Goal: Information Seeking & Learning: Learn about a topic

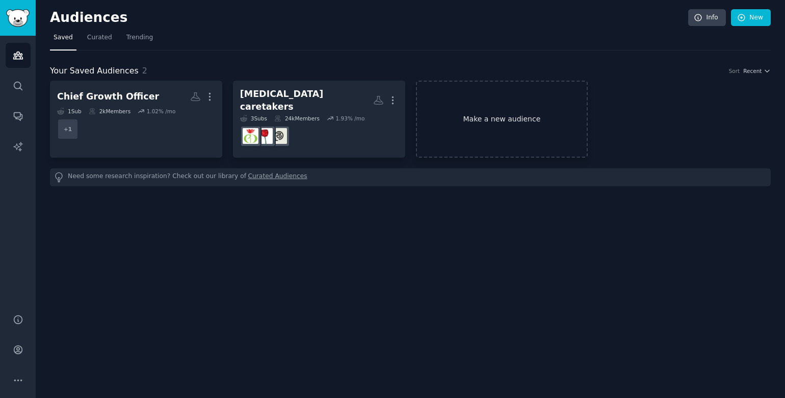
click at [516, 129] on link "Make a new audience" at bounding box center [502, 119] width 172 height 77
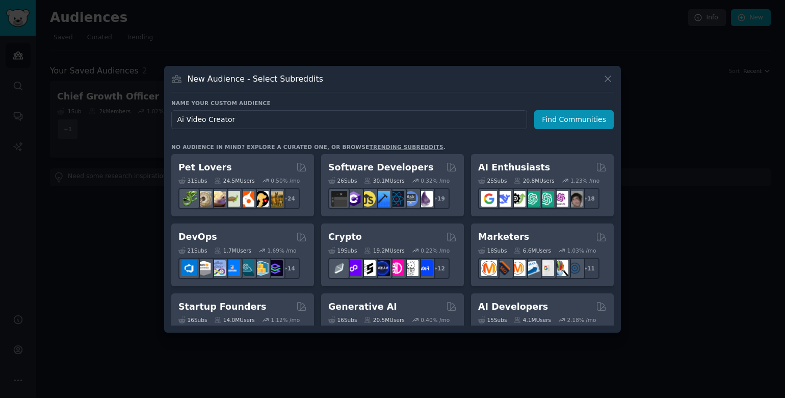
type input "Ai Video Creators"
click button "Find Communities" at bounding box center [574, 119] width 80 height 19
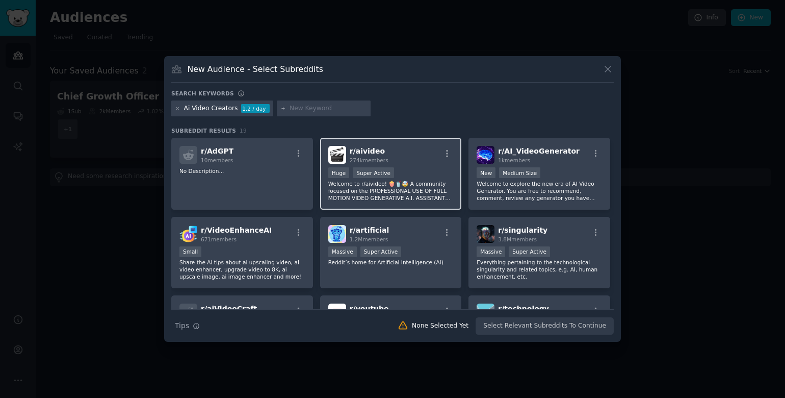
click at [430, 189] on p "Welcome to r/aivideo! 🍿🥤🤯 A community focused on the PROFESSIONAL USE OF FULL M…" at bounding box center [390, 190] width 125 height 21
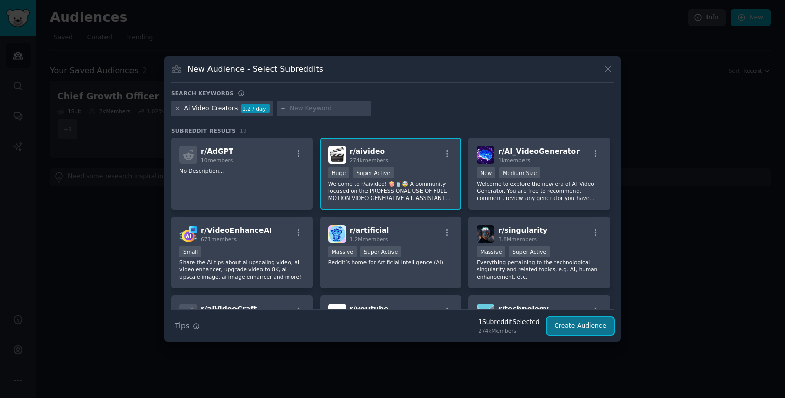
click at [561, 323] on button "Create Audience" at bounding box center [580, 325] width 67 height 17
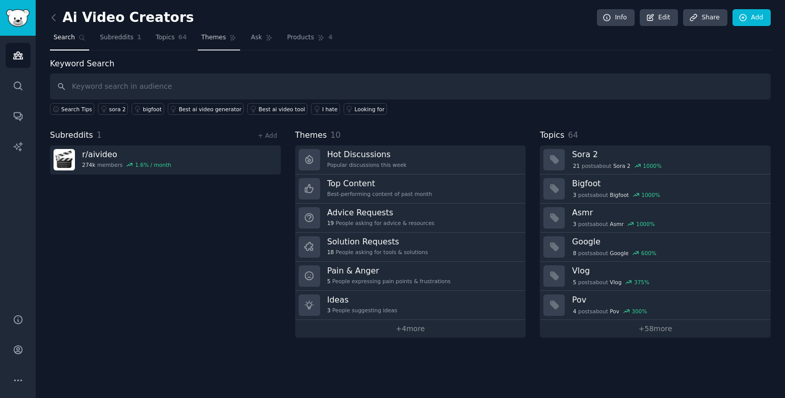
click at [208, 36] on span "Themes" at bounding box center [213, 37] width 25 height 9
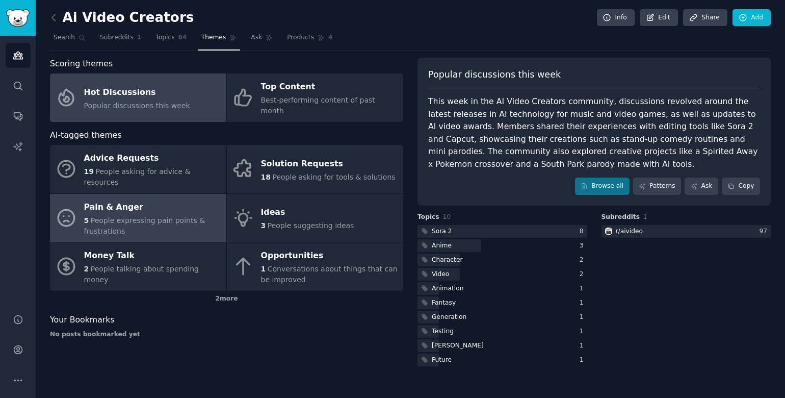
click at [193, 216] on span "People expressing pain points & frustrations" at bounding box center [144, 225] width 121 height 19
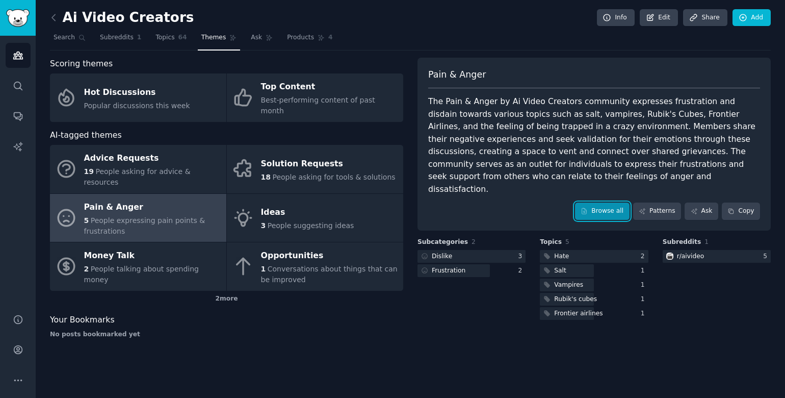
click at [624, 202] on link "Browse all" at bounding box center [602, 210] width 55 height 17
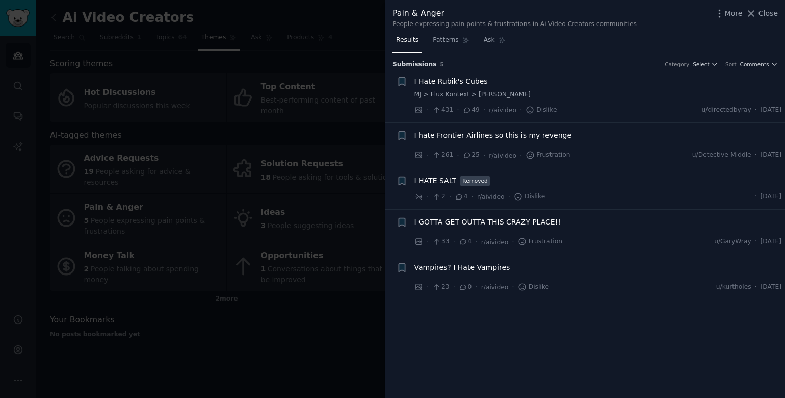
click at [328, 295] on div at bounding box center [392, 199] width 785 height 398
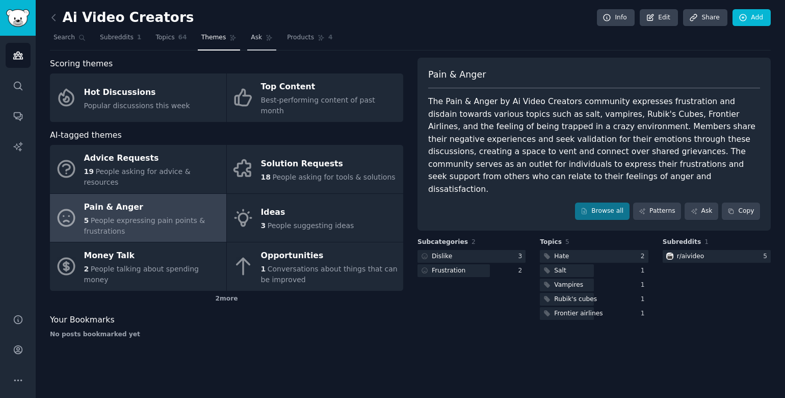
click at [266, 39] on icon at bounding box center [269, 37] width 7 height 7
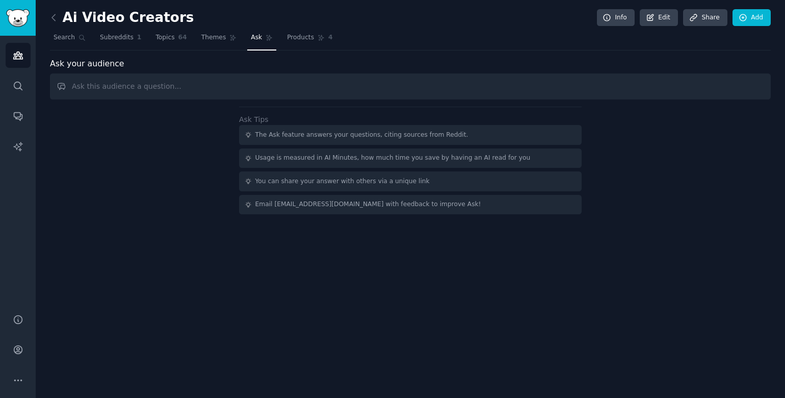
click at [246, 94] on input "text" at bounding box center [410, 86] width 721 height 26
type input "what is a tool you wish you had that would help with making your videos?"
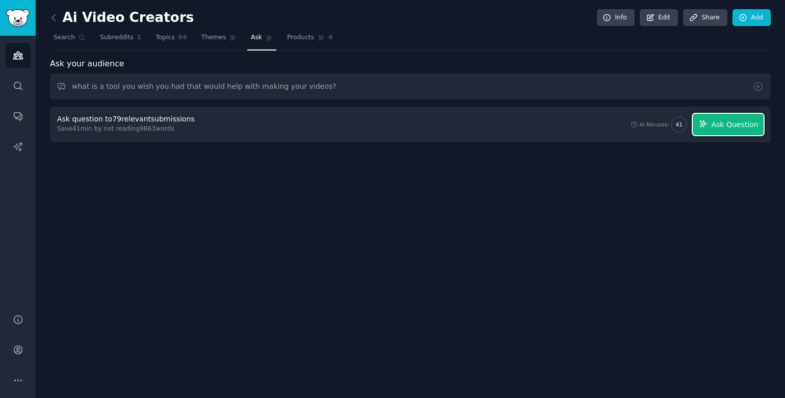
click at [720, 128] on span "Ask Question" at bounding box center [734, 124] width 47 height 11
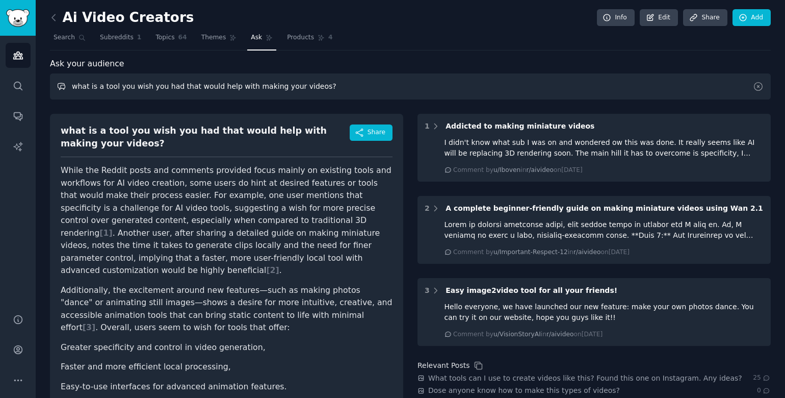
click at [324, 94] on input "what is a tool you wish you had that would help with making your videos?" at bounding box center [410, 86] width 721 height 26
type input "Wha"
type input "do t"
type input "does anyone mention wanting a tool for auto curation or selecting of the best A…"
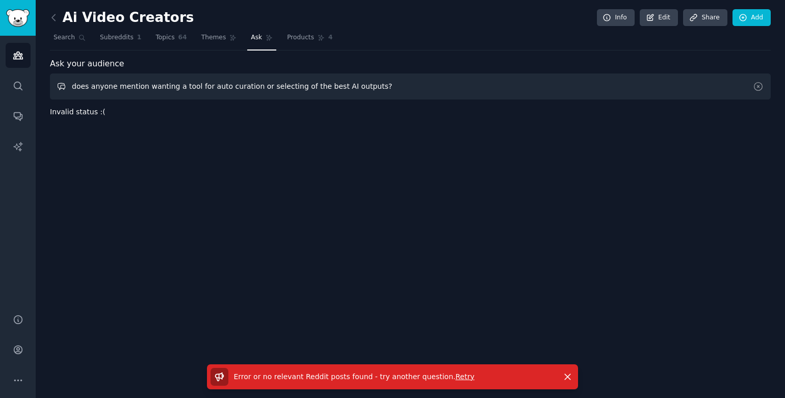
click at [398, 82] on input "does anyone mention wanting a tool for auto curation or selecting of the best A…" at bounding box center [410, 86] width 721 height 26
click at [402, 94] on input "does anyone mention wanting a tool for auto curation or selecting of the best A…" at bounding box center [410, 86] width 721 height 26
type input "most common pain points"
click at [229, 39] on icon at bounding box center [232, 37] width 7 height 7
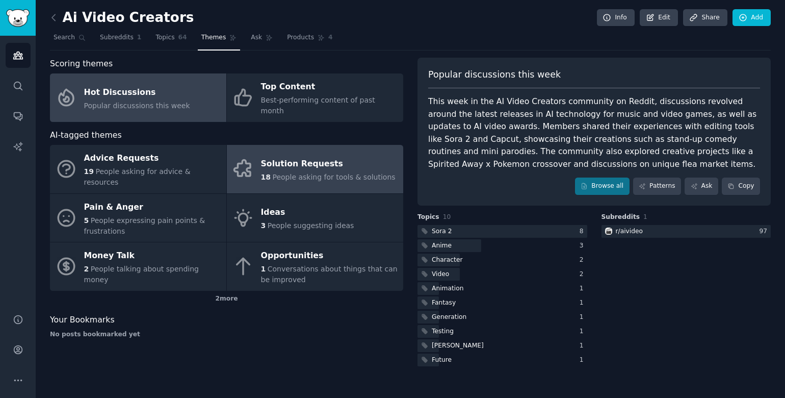
click at [331, 156] on div "Solution Requests" at bounding box center [328, 164] width 135 height 16
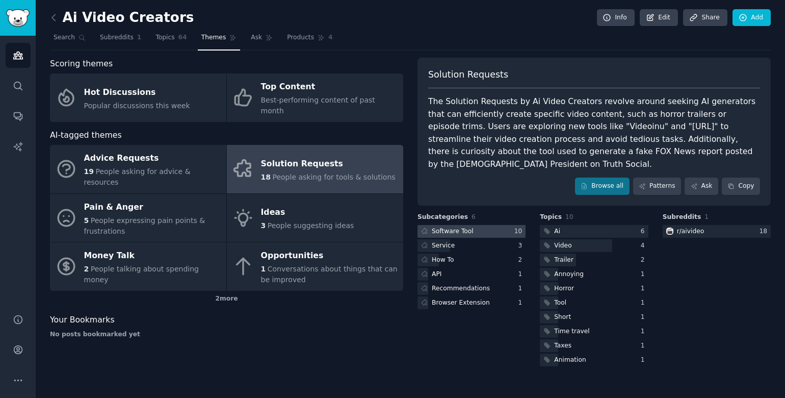
click at [506, 225] on div at bounding box center [472, 231] width 108 height 13
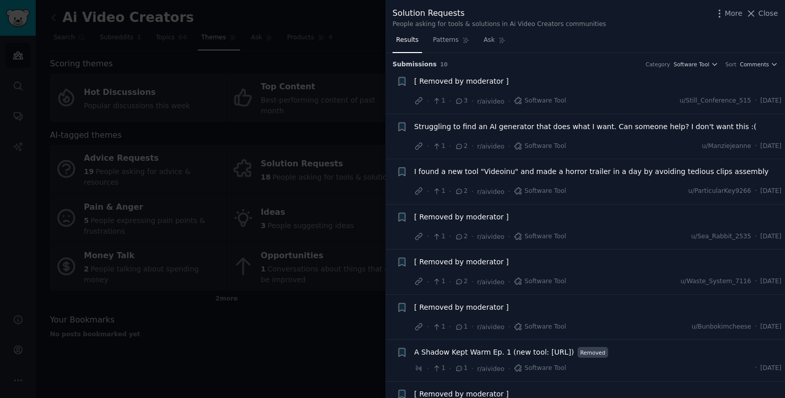
click at [522, 86] on div "[ Removed by moderator ]" at bounding box center [599, 81] width 368 height 11
click at [496, 84] on span "[ Removed by moderator ]" at bounding box center [462, 81] width 94 height 11
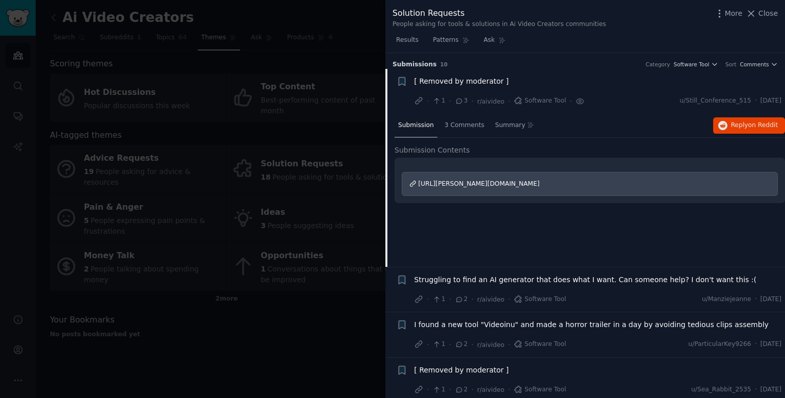
scroll to position [16, 0]
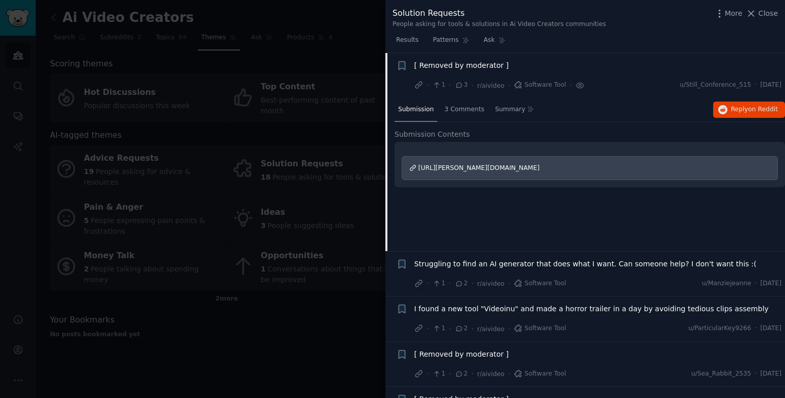
click at [484, 166] on span "[URL][PERSON_NAME][DOMAIN_NAME]" at bounding box center [479, 167] width 121 height 7
click at [463, 104] on div "3 Comments" at bounding box center [464, 110] width 47 height 24
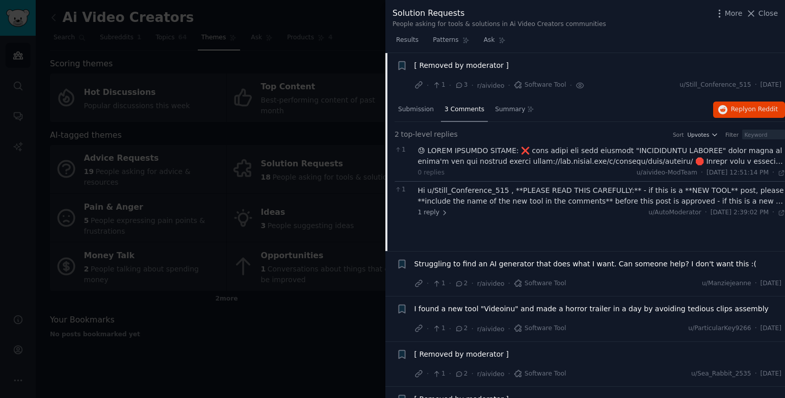
click at [346, 304] on div at bounding box center [392, 199] width 785 height 398
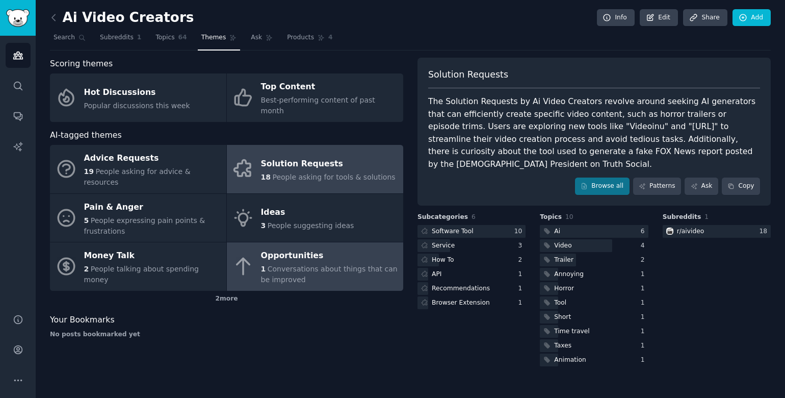
click at [305, 264] on link "Opportunities 1 Conversations about things that can be improved" at bounding box center [315, 266] width 176 height 48
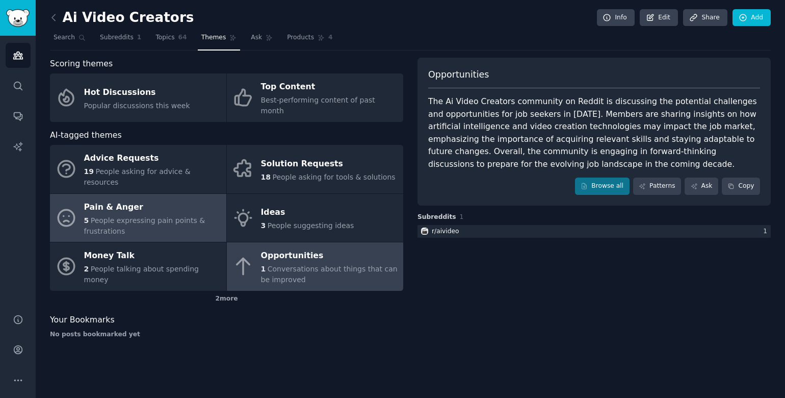
click at [160, 215] on div "5 People expressing pain points & frustrations" at bounding box center [152, 225] width 137 height 21
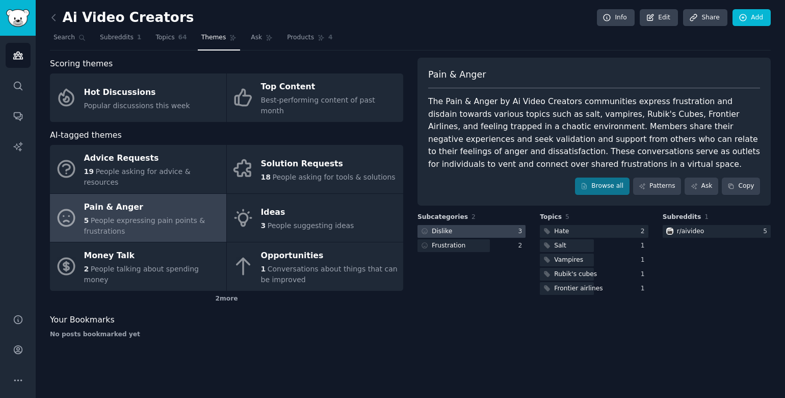
click at [508, 232] on div at bounding box center [472, 231] width 108 height 13
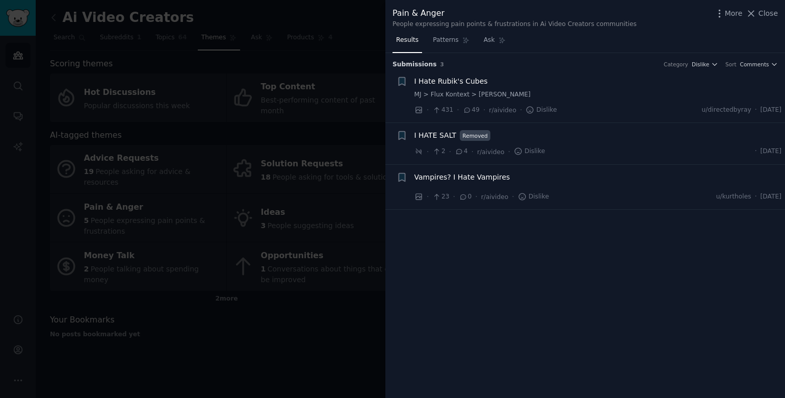
click at [372, 296] on div at bounding box center [392, 199] width 785 height 398
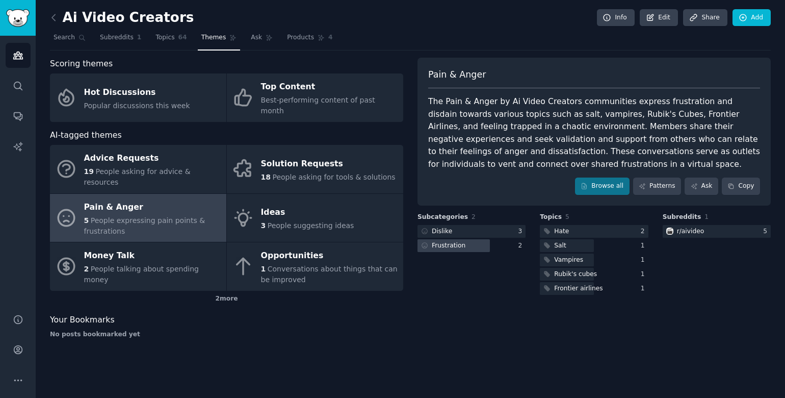
click at [475, 244] on div at bounding box center [454, 245] width 72 height 13
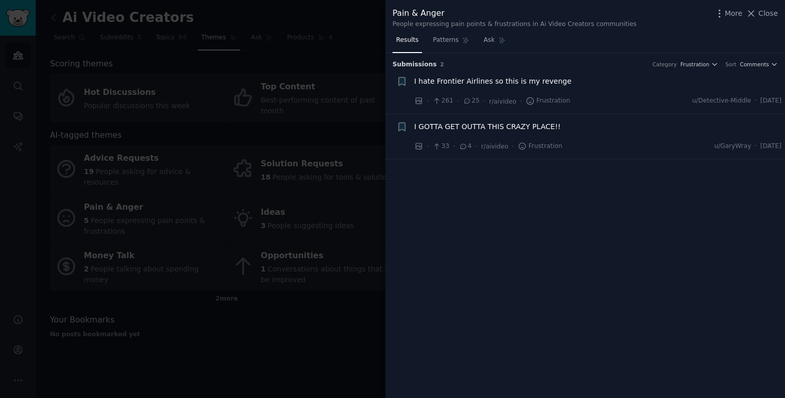
click at [340, 300] on div at bounding box center [392, 199] width 785 height 398
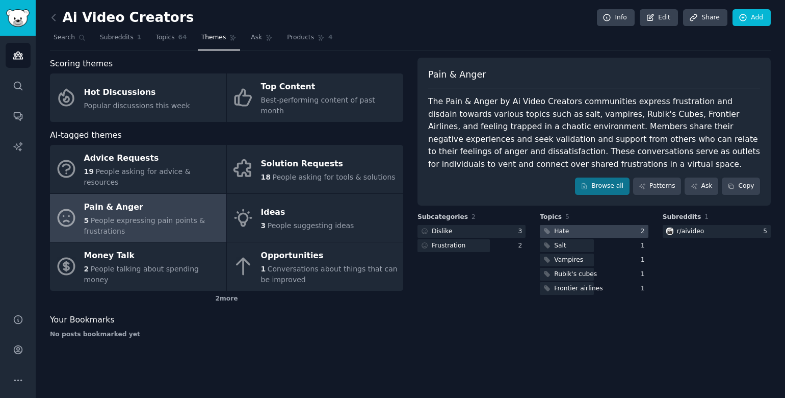
click at [601, 229] on div at bounding box center [594, 231] width 108 height 13
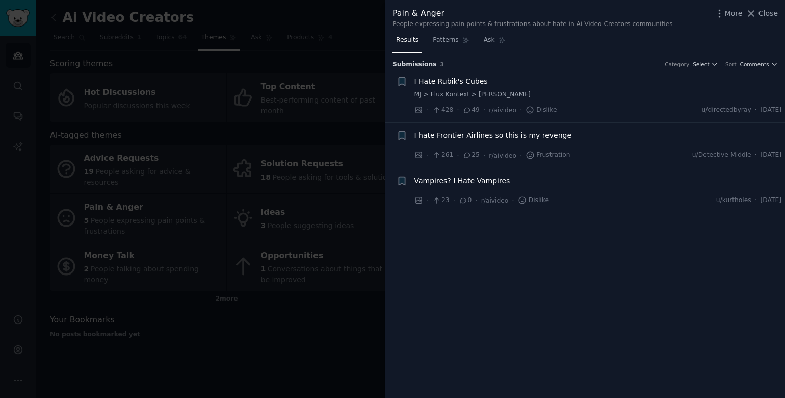
click at [318, 331] on div at bounding box center [392, 199] width 785 height 398
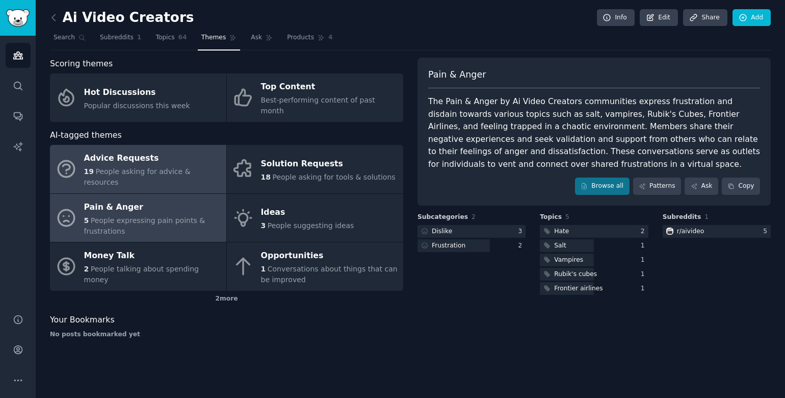
click at [179, 167] on span "People asking for advice & resources" at bounding box center [137, 176] width 107 height 19
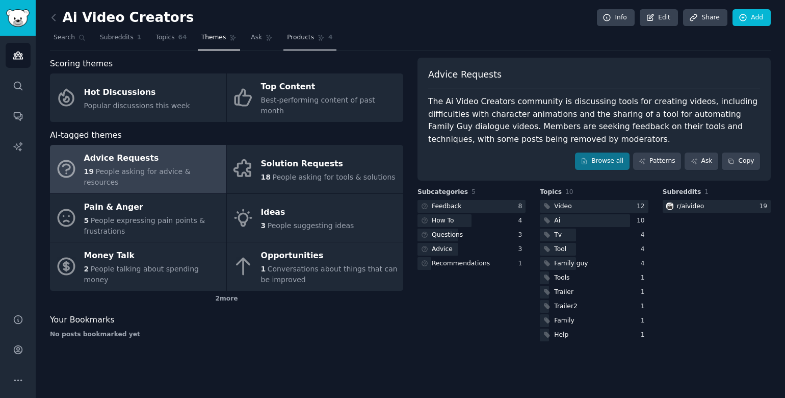
click at [287, 39] on span "Products" at bounding box center [300, 37] width 27 height 9
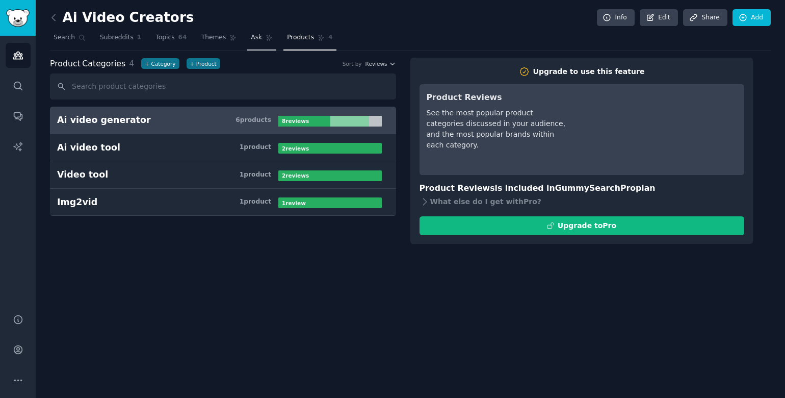
click at [267, 40] on icon at bounding box center [270, 38] width 6 height 6
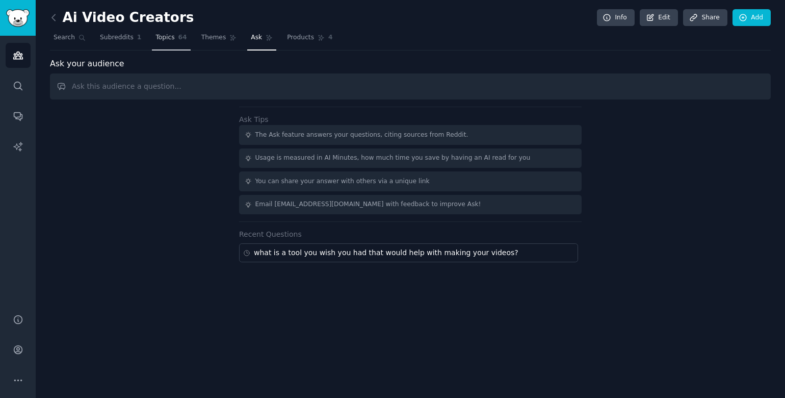
click at [159, 39] on span "Topics" at bounding box center [165, 37] width 19 height 9
